Goal: Transaction & Acquisition: Purchase product/service

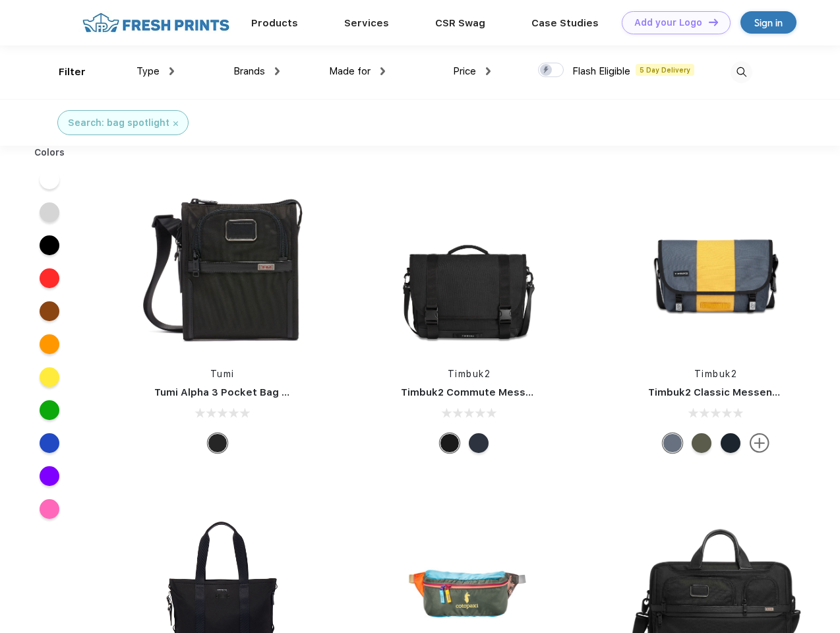
scroll to position [1, 0]
click at [671, 22] on link "Add your Logo Design Tool" at bounding box center [676, 22] width 109 height 23
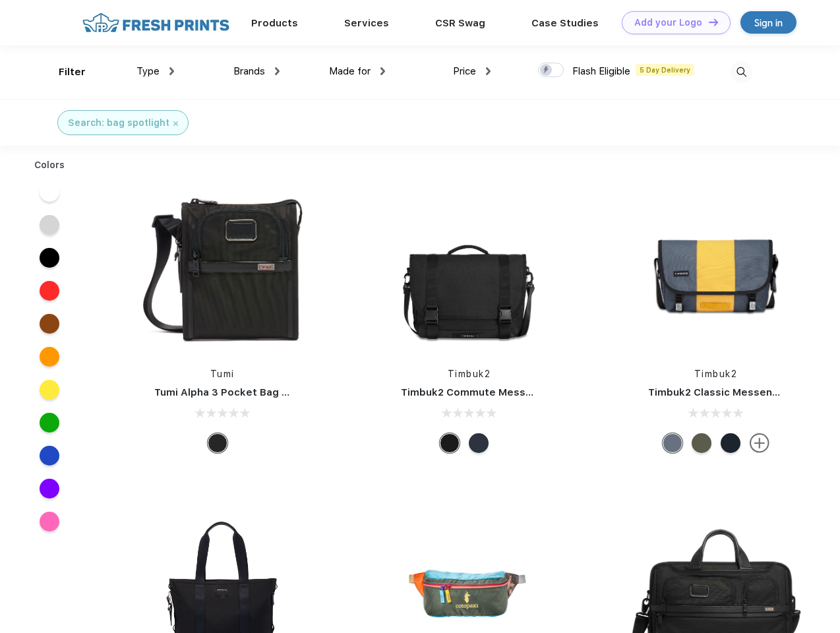
click at [0, 0] on div "Design Tool" at bounding box center [0, 0] width 0 height 0
click at [708, 22] on link "Add your Logo Design Tool" at bounding box center [676, 22] width 109 height 23
click at [63, 72] on div "Filter" at bounding box center [72, 72] width 27 height 15
click at [156, 71] on span "Type" at bounding box center [148, 71] width 23 height 12
click at [257, 71] on span "Brands" at bounding box center [249, 71] width 32 height 12
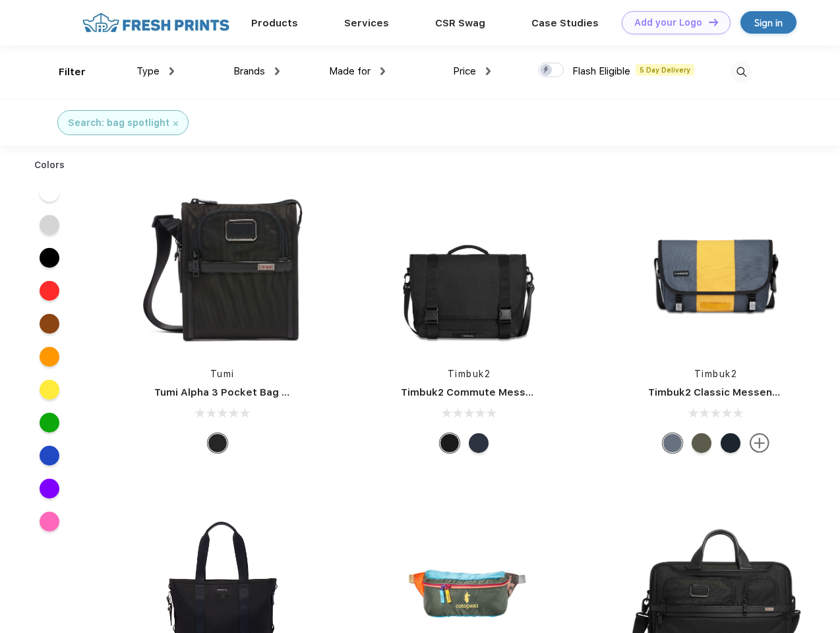
click at [357, 71] on span "Made for" at bounding box center [350, 71] width 42 height 12
click at [472, 71] on span "Price" at bounding box center [464, 71] width 23 height 12
click at [551, 71] on div at bounding box center [551, 70] width 26 height 15
click at [547, 71] on input "checkbox" at bounding box center [542, 66] width 9 height 9
click at [741, 72] on img at bounding box center [742, 72] width 22 height 22
